Goal: Information Seeking & Learning: Learn about a topic

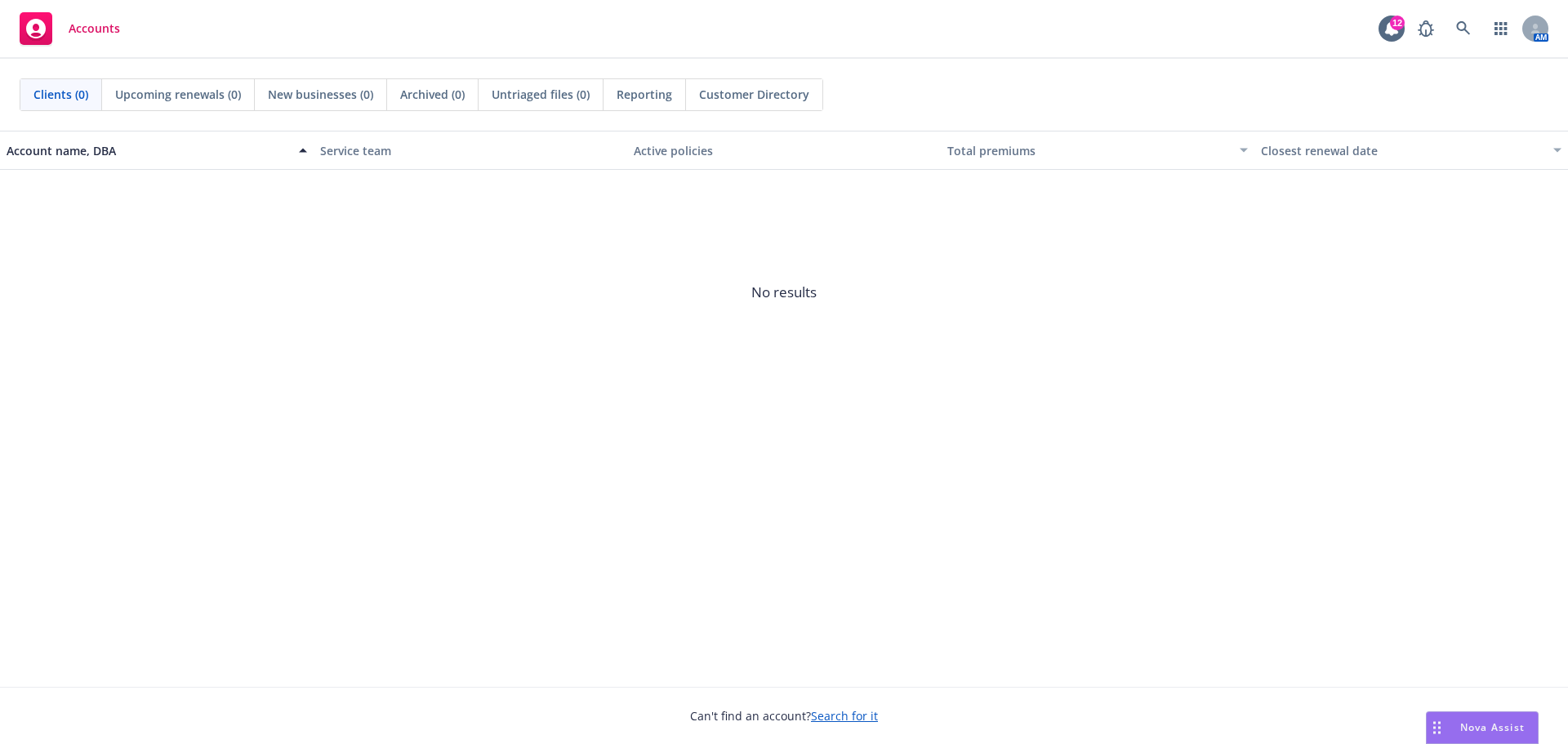
click at [98, 31] on span "Accounts" at bounding box center [94, 28] width 51 height 13
click at [1463, 22] on icon at bounding box center [1463, 28] width 14 height 14
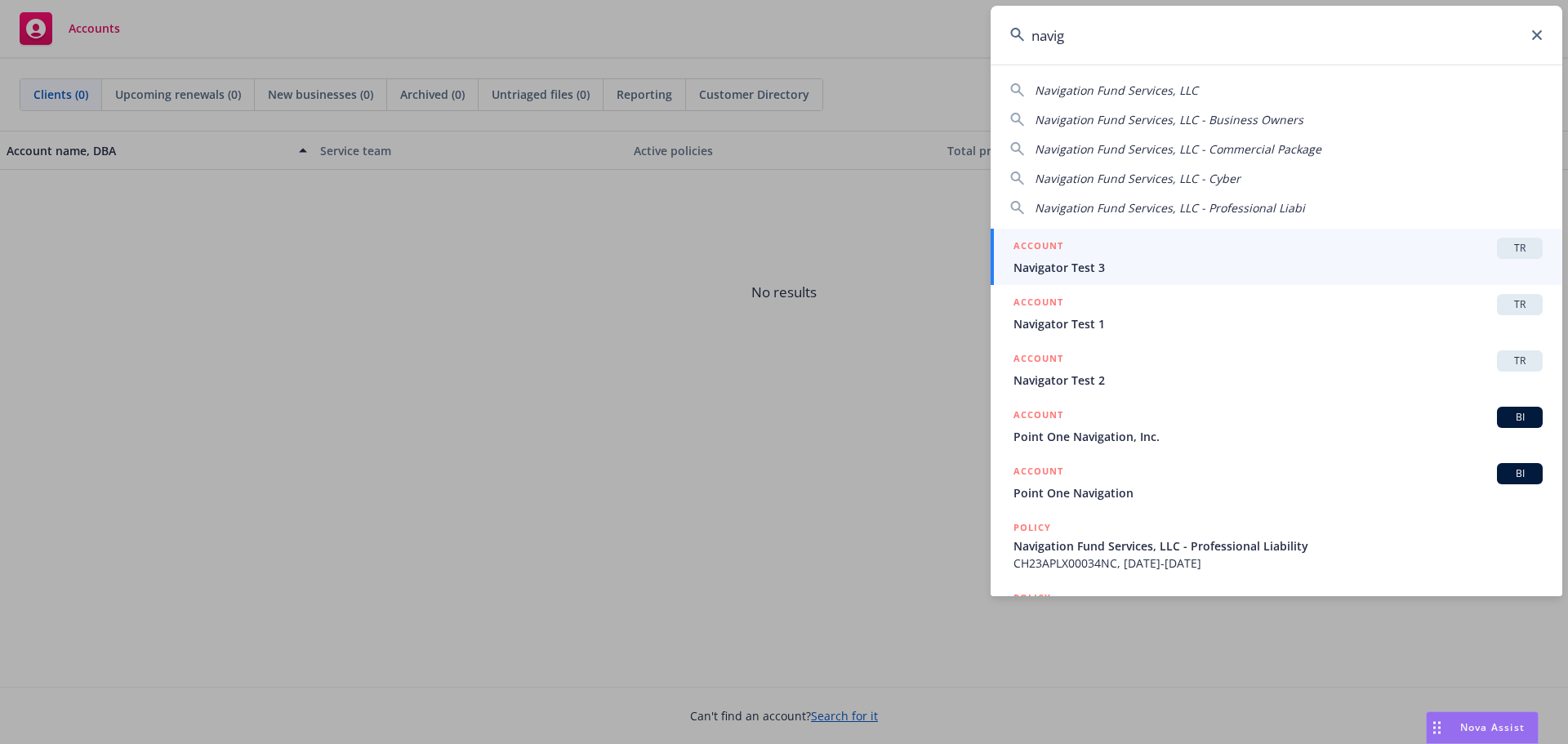
drag, startPoint x: 1052, startPoint y: 45, endPoint x: 953, endPoint y: 44, distance: 99.0
click at [955, 43] on div "navig Navigation Fund Services, LLC Navigation Fund Services, LLC - Business Ow…" at bounding box center [784, 372] width 1568 height 744
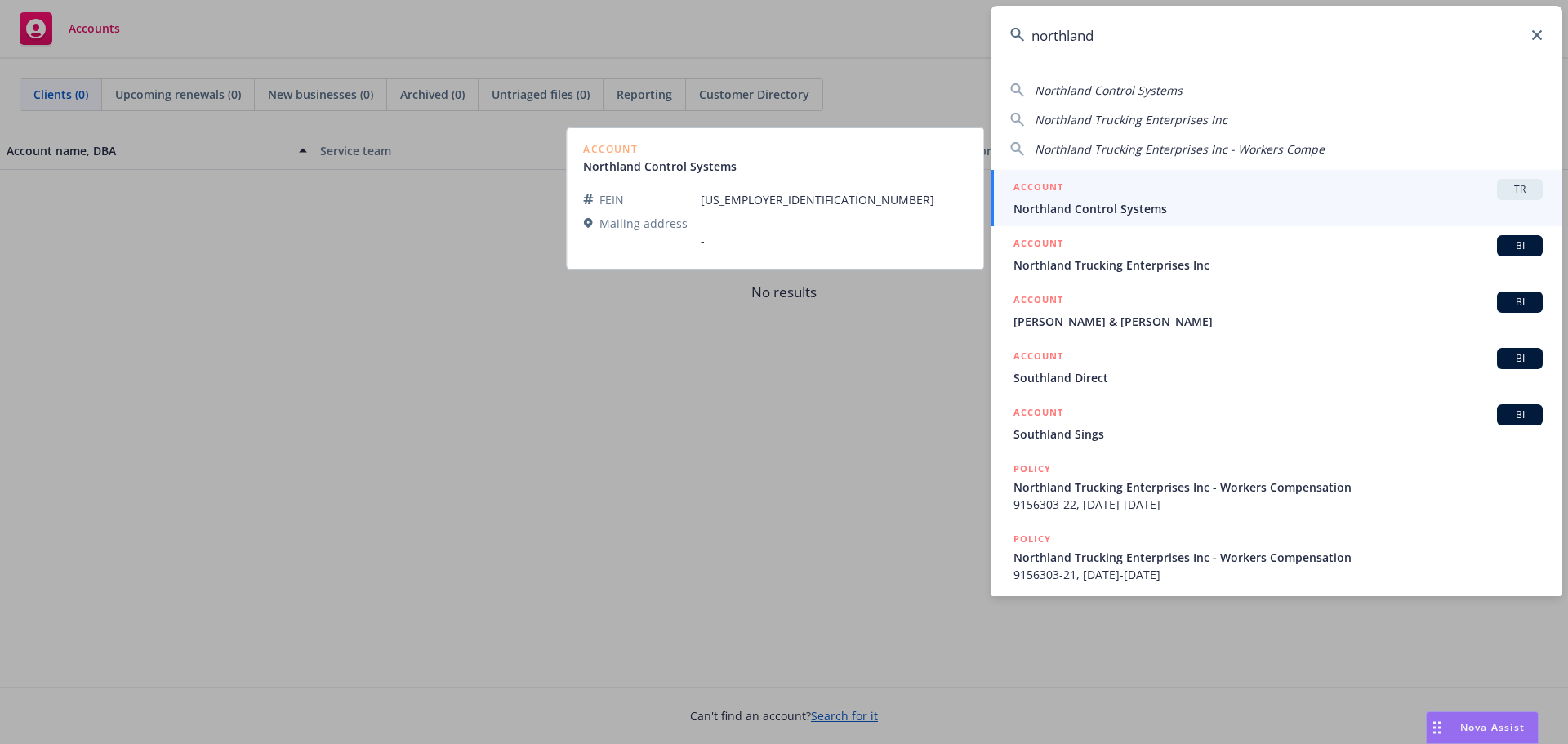
type input "northland"
click at [1144, 210] on span "Northland Control Systems" at bounding box center [1278, 208] width 529 height 17
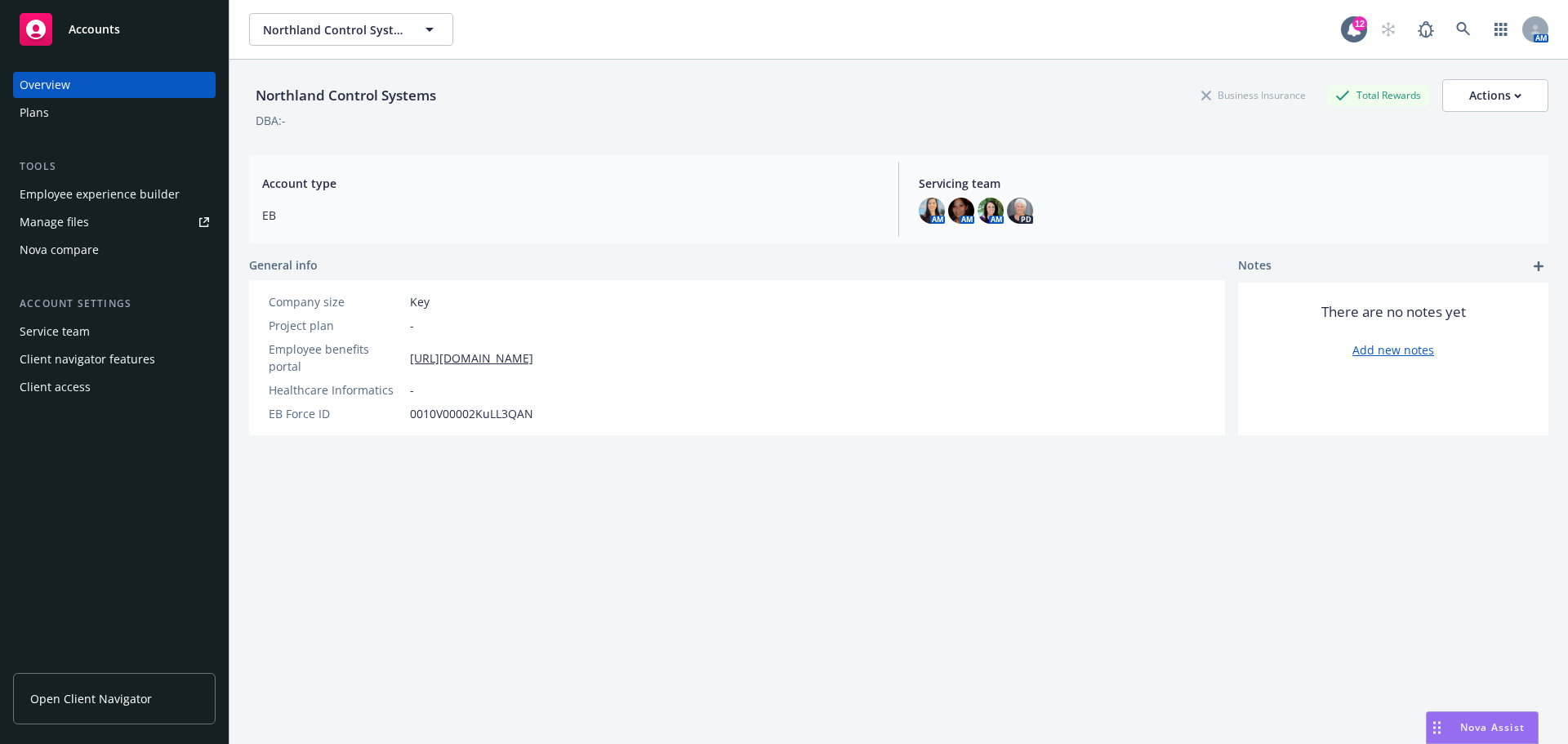
click at [49, 117] on div "Plans" at bounding box center [114, 113] width 189 height 26
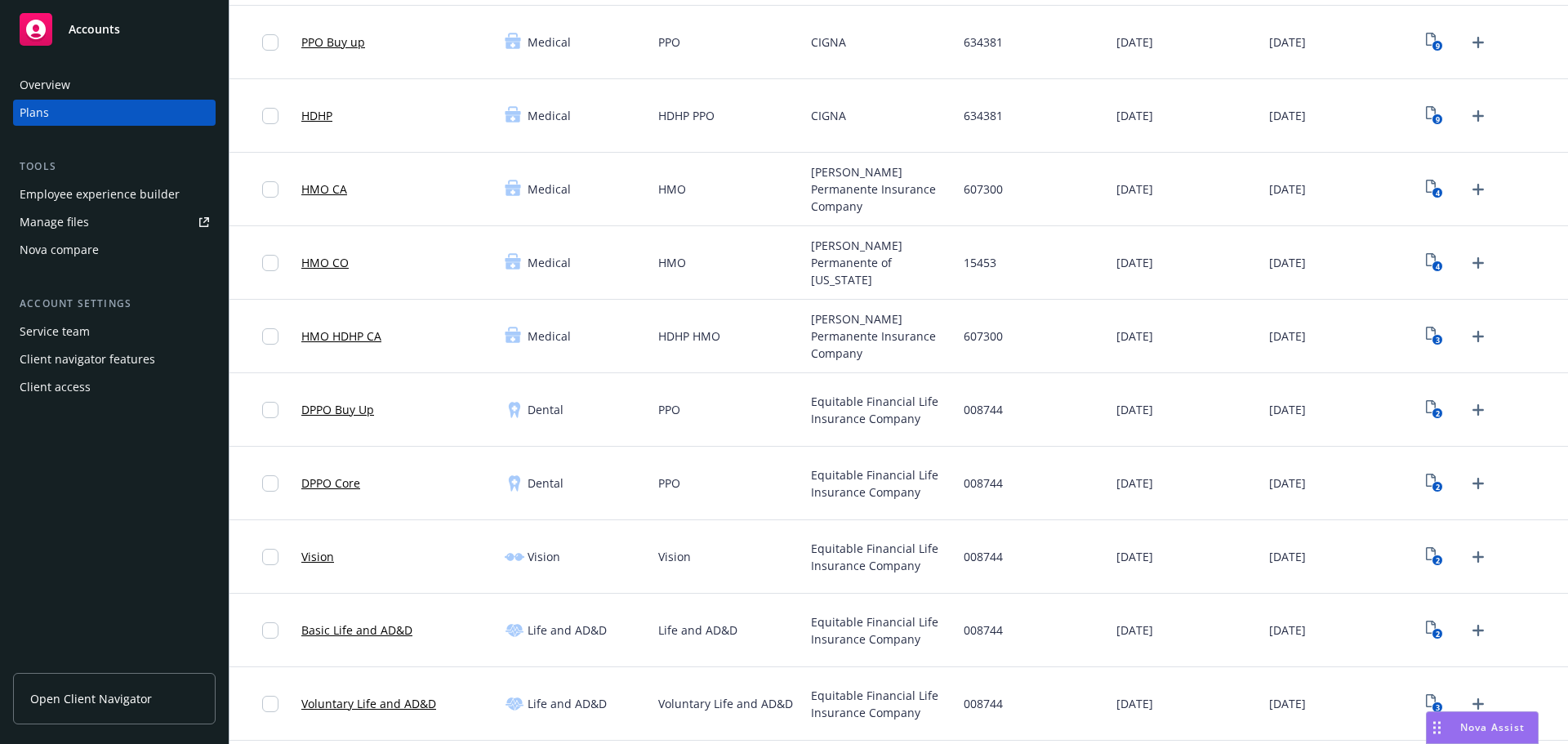
scroll to position [390, 0]
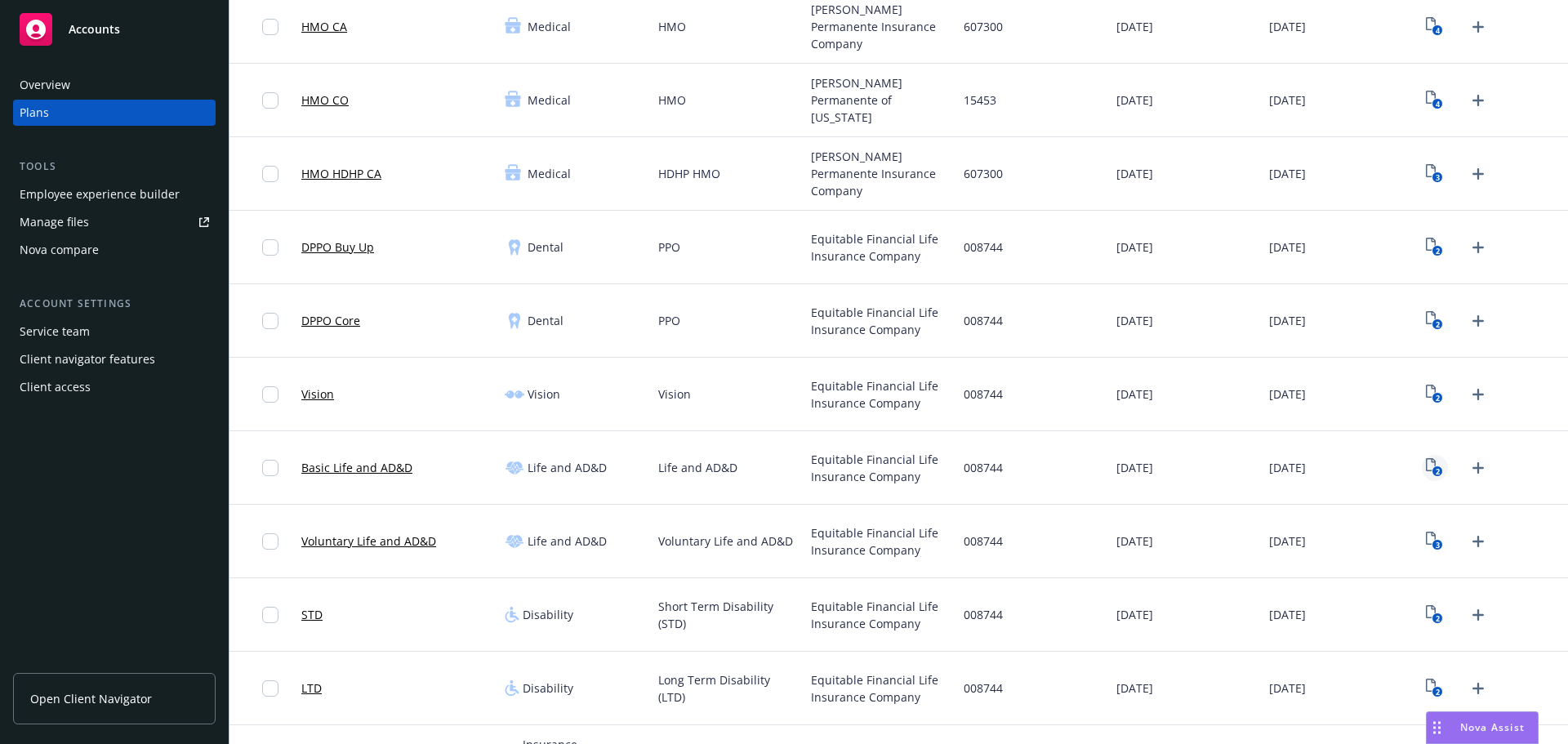
click at [1426, 471] on icon "View Plan Documents" at bounding box center [1431, 465] width 10 height 13
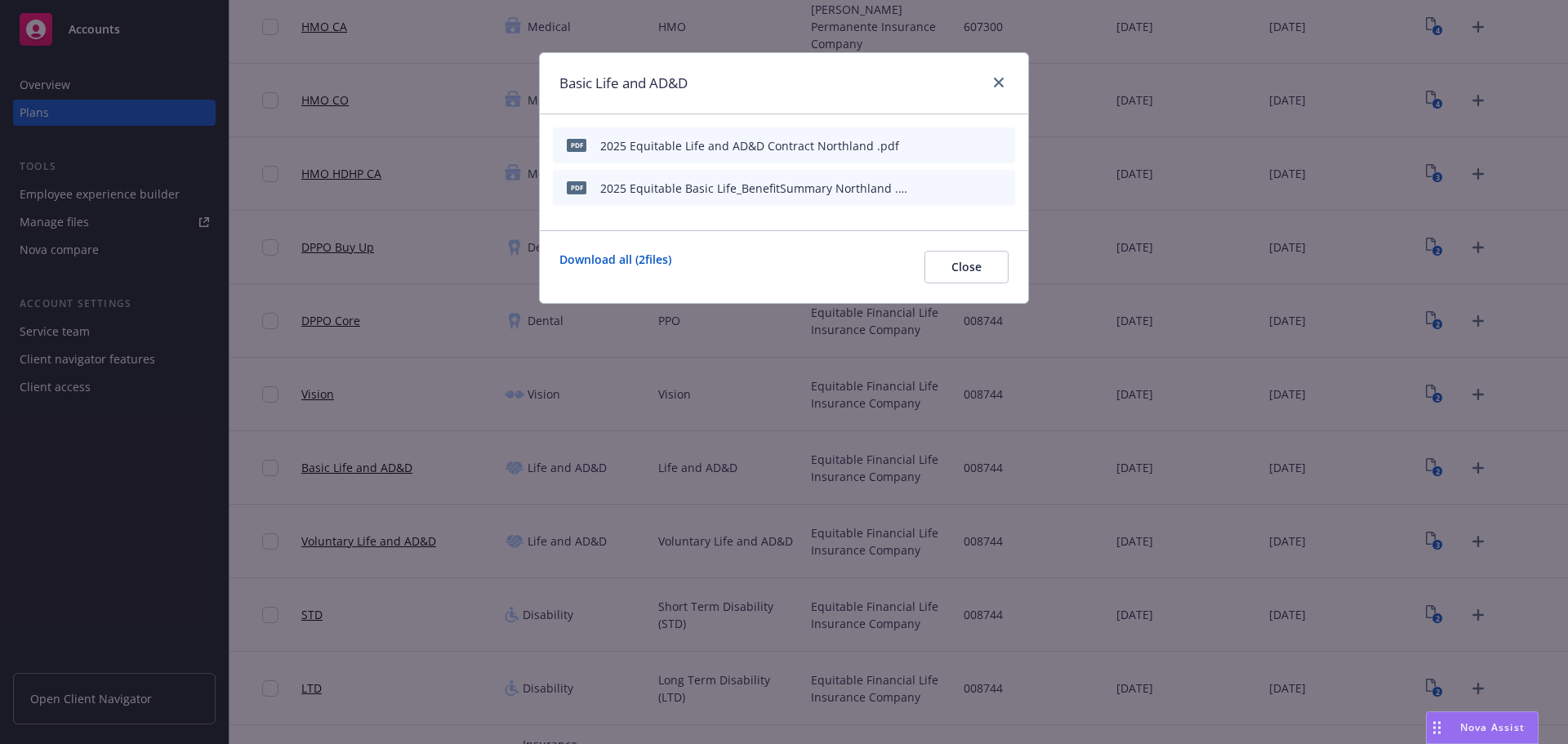
click at [943, 184] on icon "download file" at bounding box center [946, 187] width 13 height 13
click at [998, 78] on icon "close" at bounding box center [999, 82] width 10 height 10
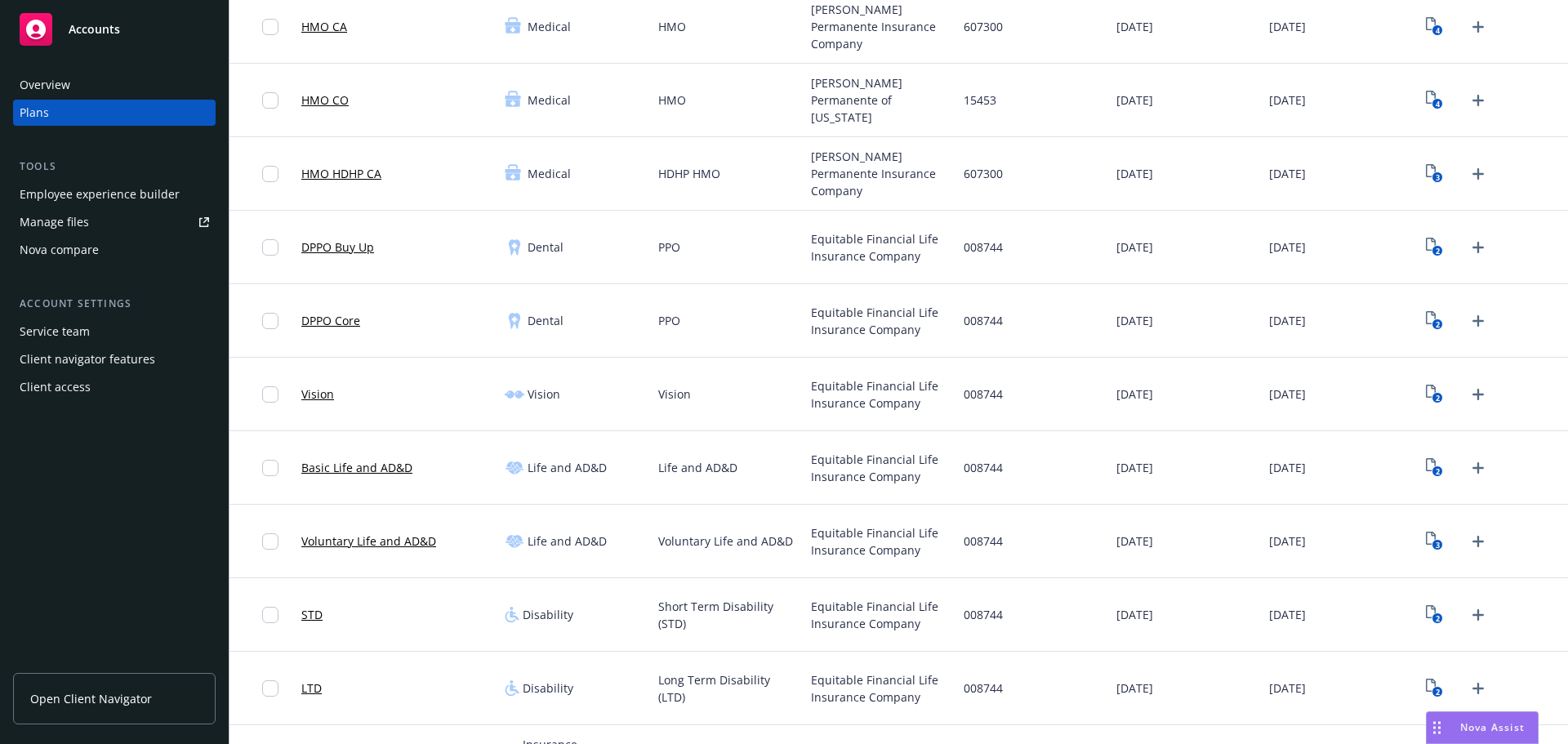
click at [85, 699] on span "Open Client Navigator" at bounding box center [91, 698] width 122 height 17
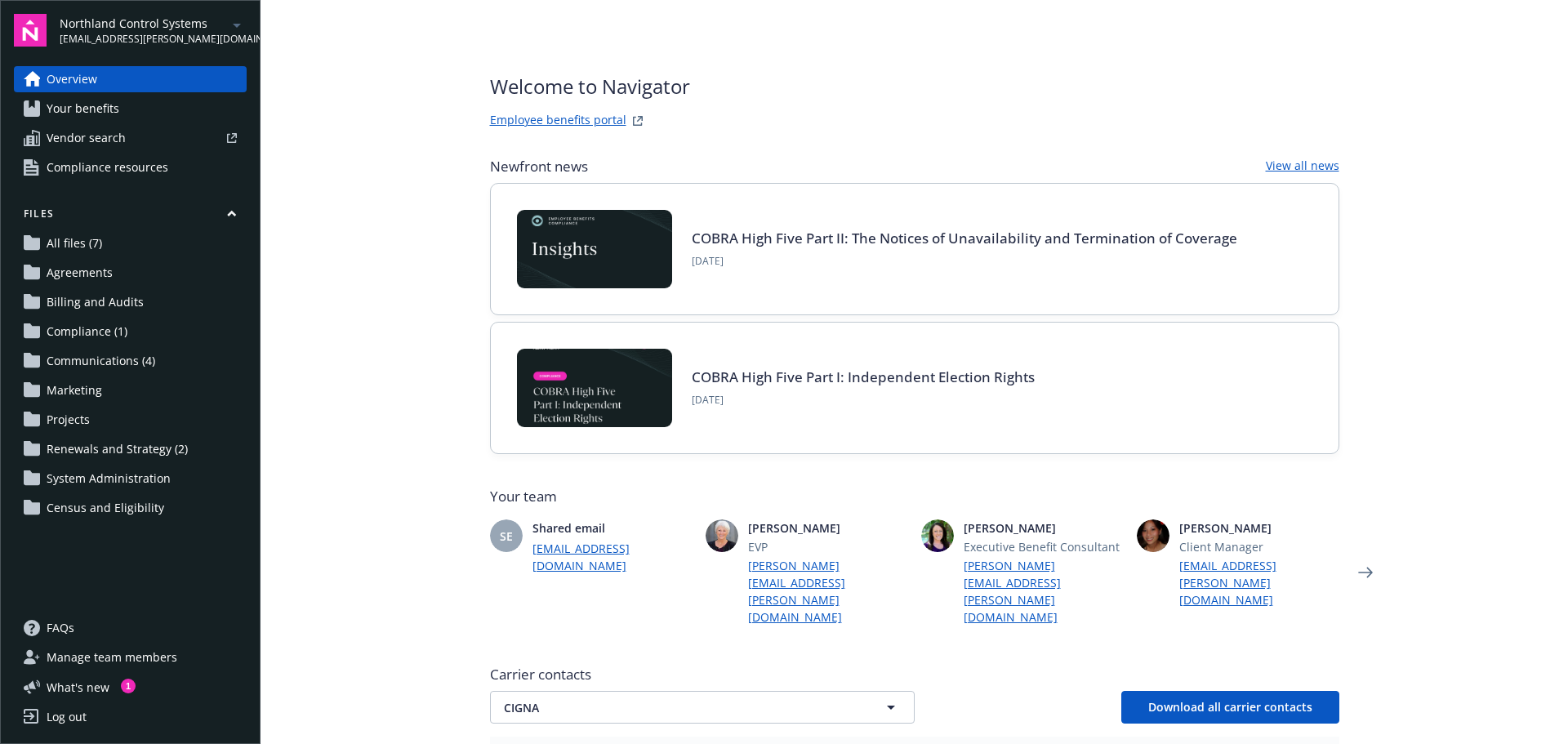
click at [93, 111] on span "Your benefits" at bounding box center [83, 108] width 72 height 26
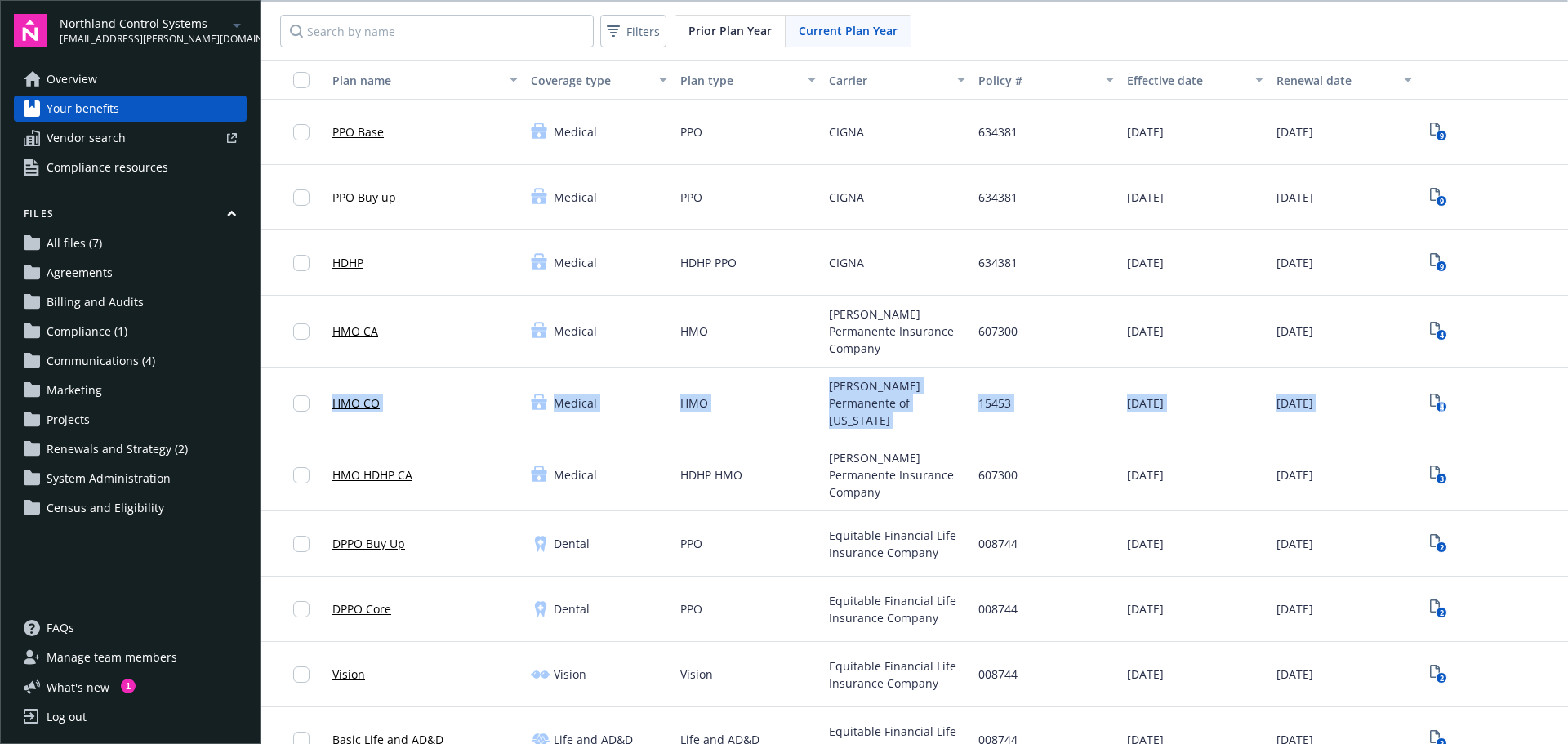
drag, startPoint x: 1542, startPoint y: 328, endPoint x: 1541, endPoint y: 380, distance: 52.0
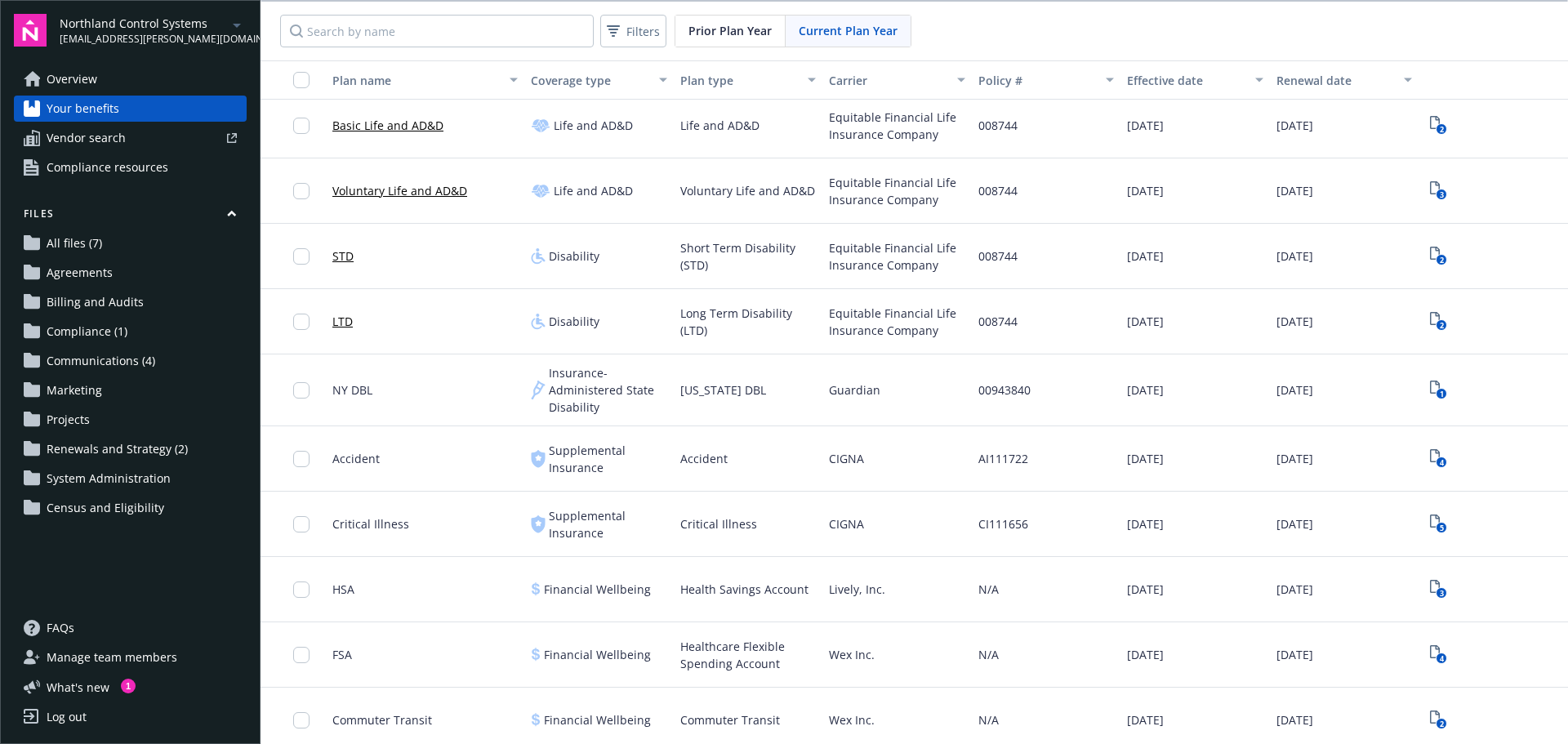
scroll to position [624, 0]
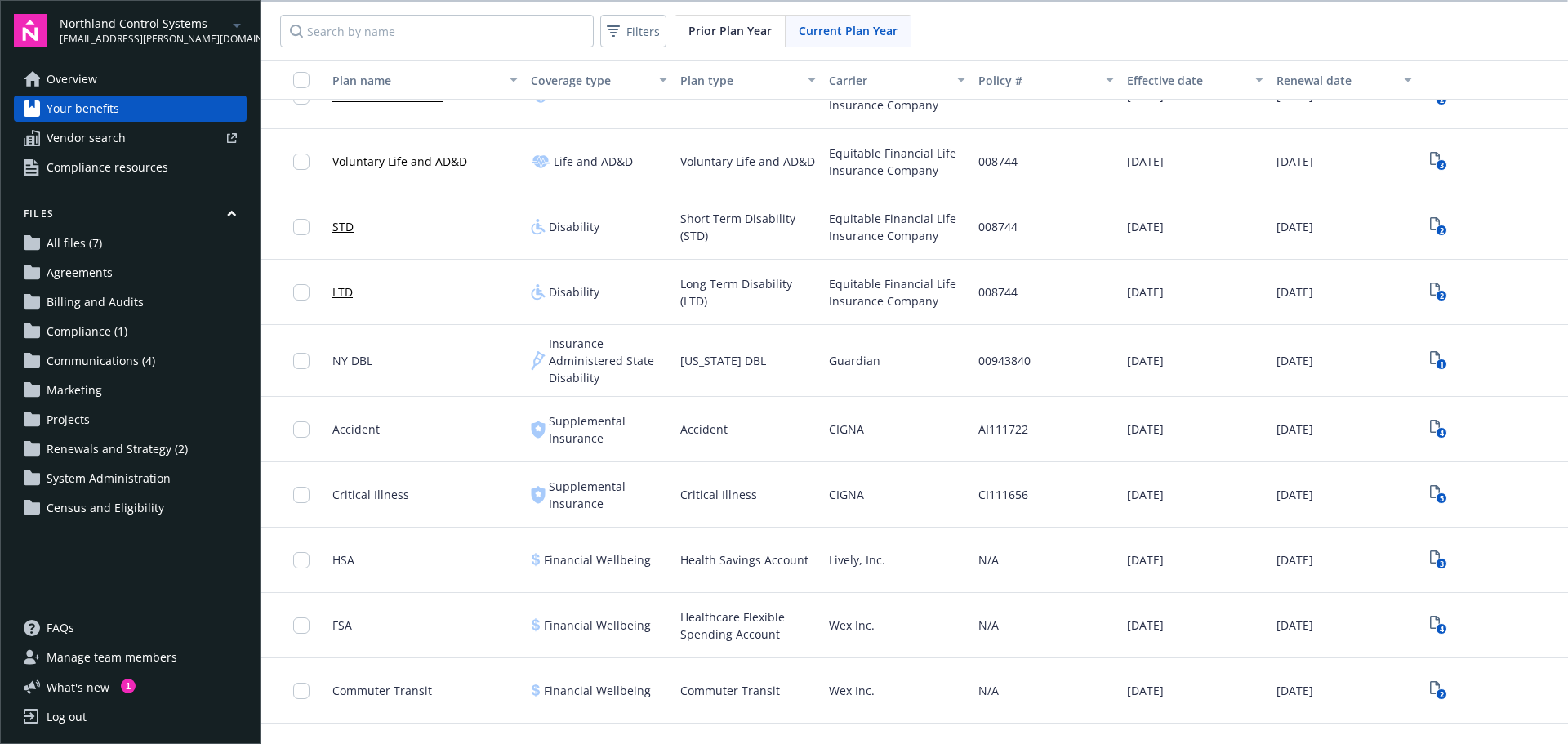
click at [81, 81] on span "Overview" at bounding box center [71, 79] width 50 height 26
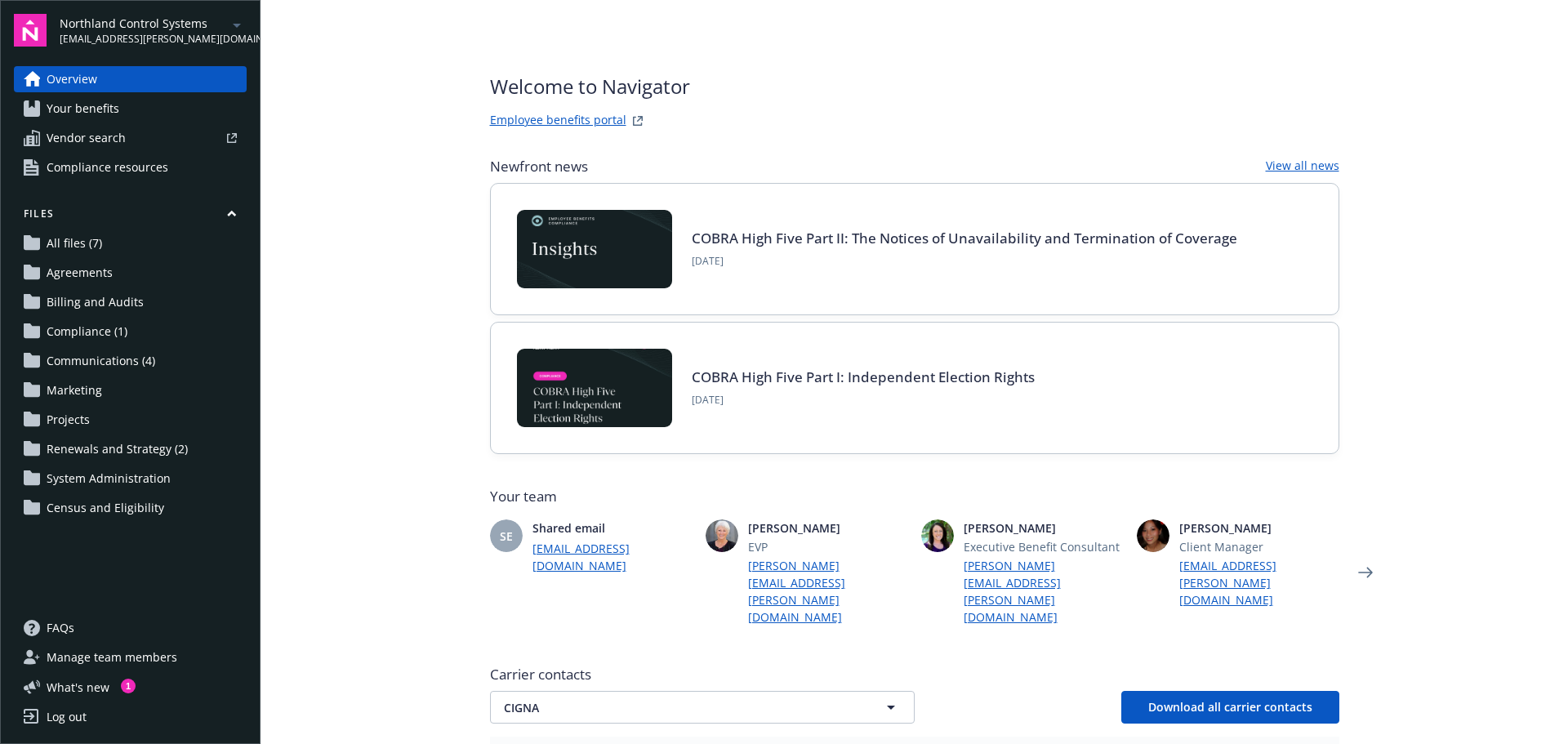
click at [80, 110] on span "Your benefits" at bounding box center [83, 108] width 72 height 26
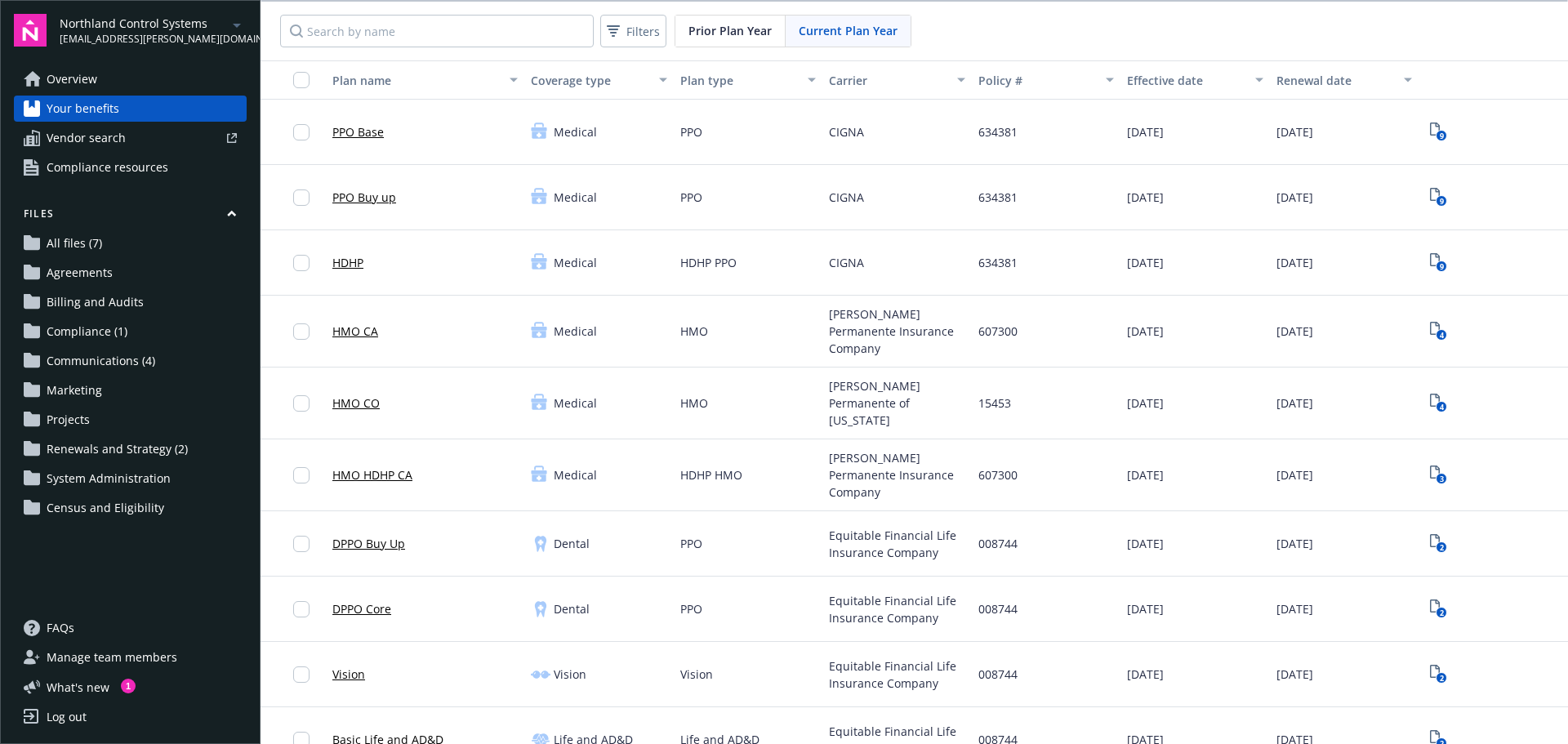
click at [386, 731] on link "Basic Life and AD&D" at bounding box center [388, 739] width 111 height 17
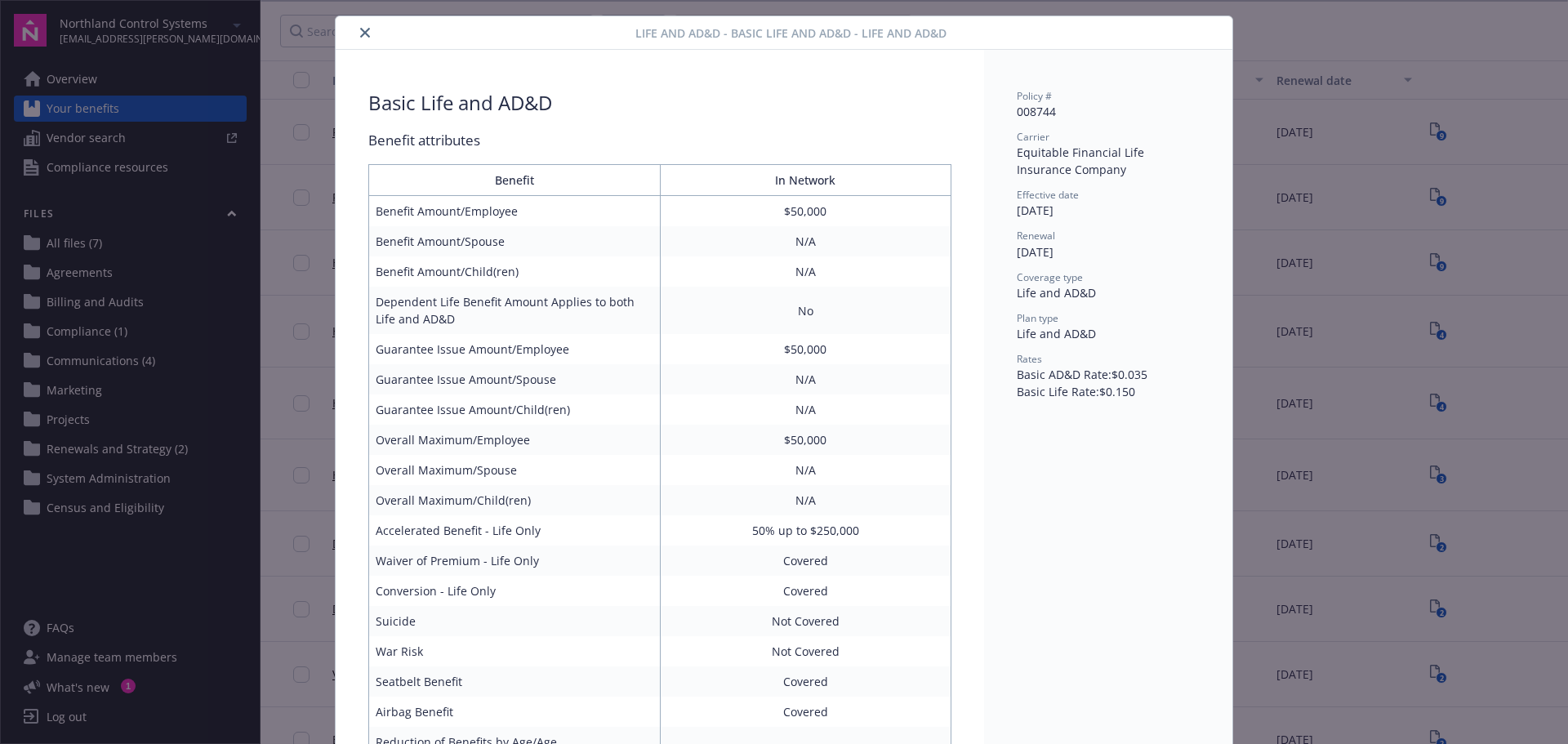
scroll to position [36, 0]
click at [361, 26] on button "close" at bounding box center [365, 33] width 19 height 19
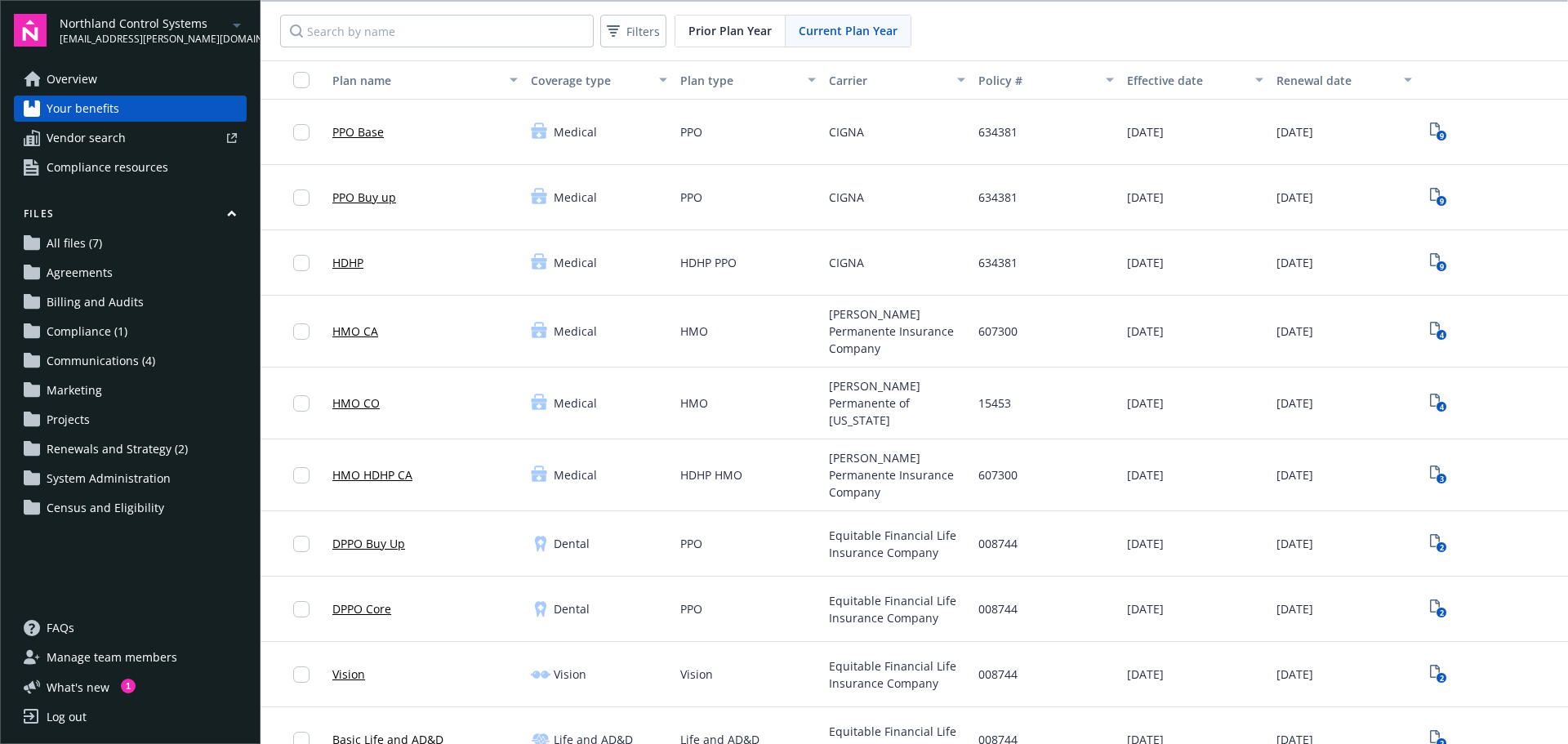
click at [109, 359] on span "Communications (4)" at bounding box center [100, 361] width 108 height 26
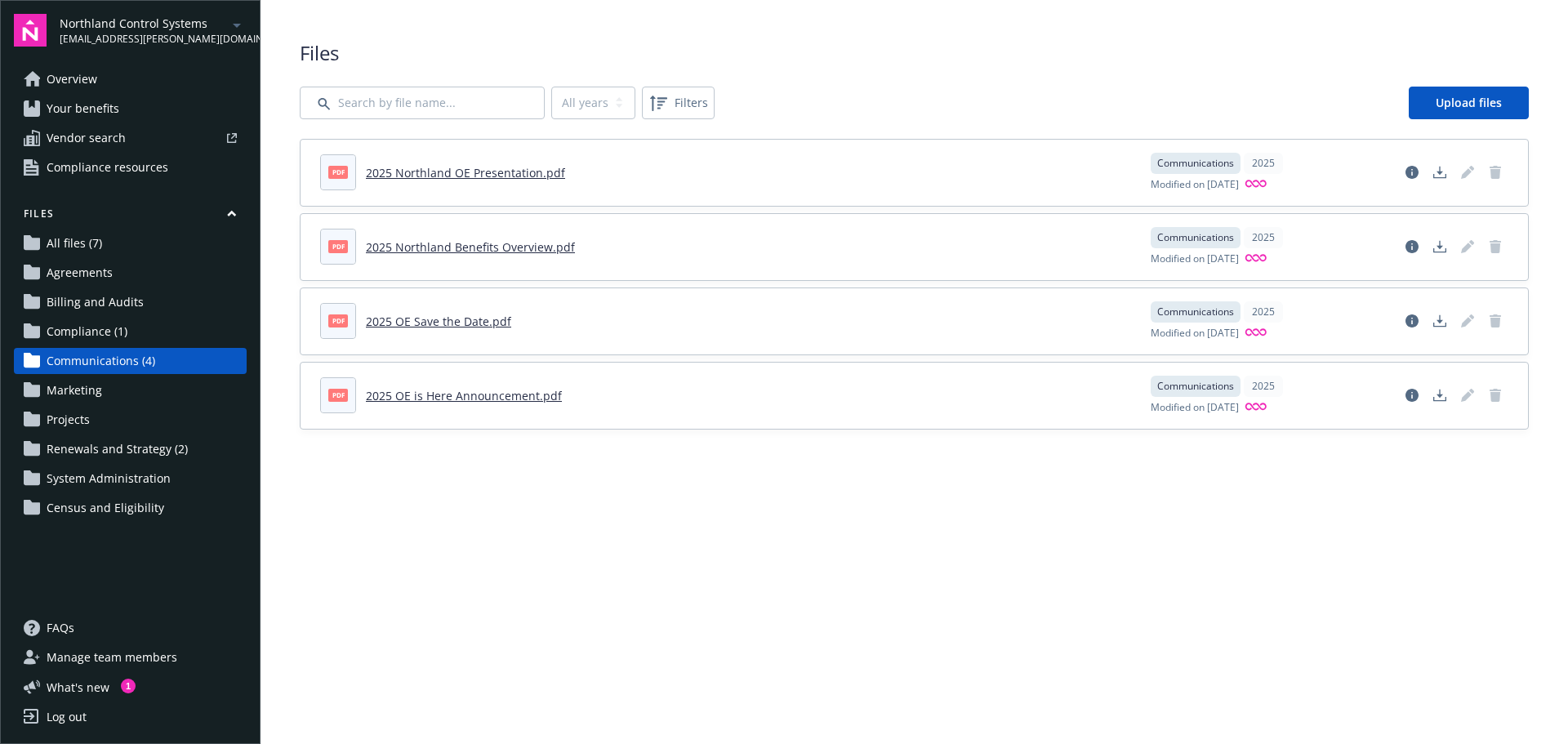
click at [483, 173] on link "2025 Northland OE Presentation.pdf" at bounding box center [465, 173] width 199 height 16
